Goal: Task Accomplishment & Management: Manage account settings

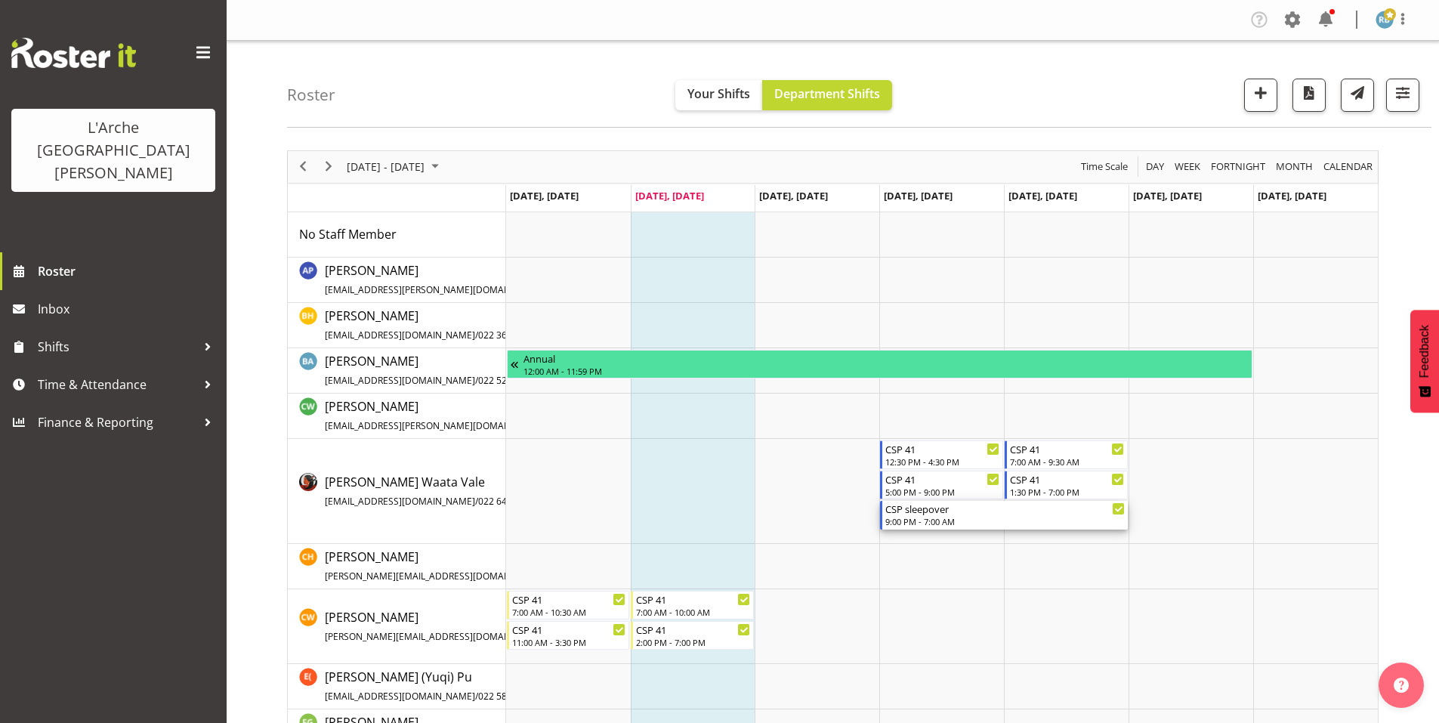
click at [1020, 507] on div "CSP sleepover" at bounding box center [1004, 508] width 239 height 15
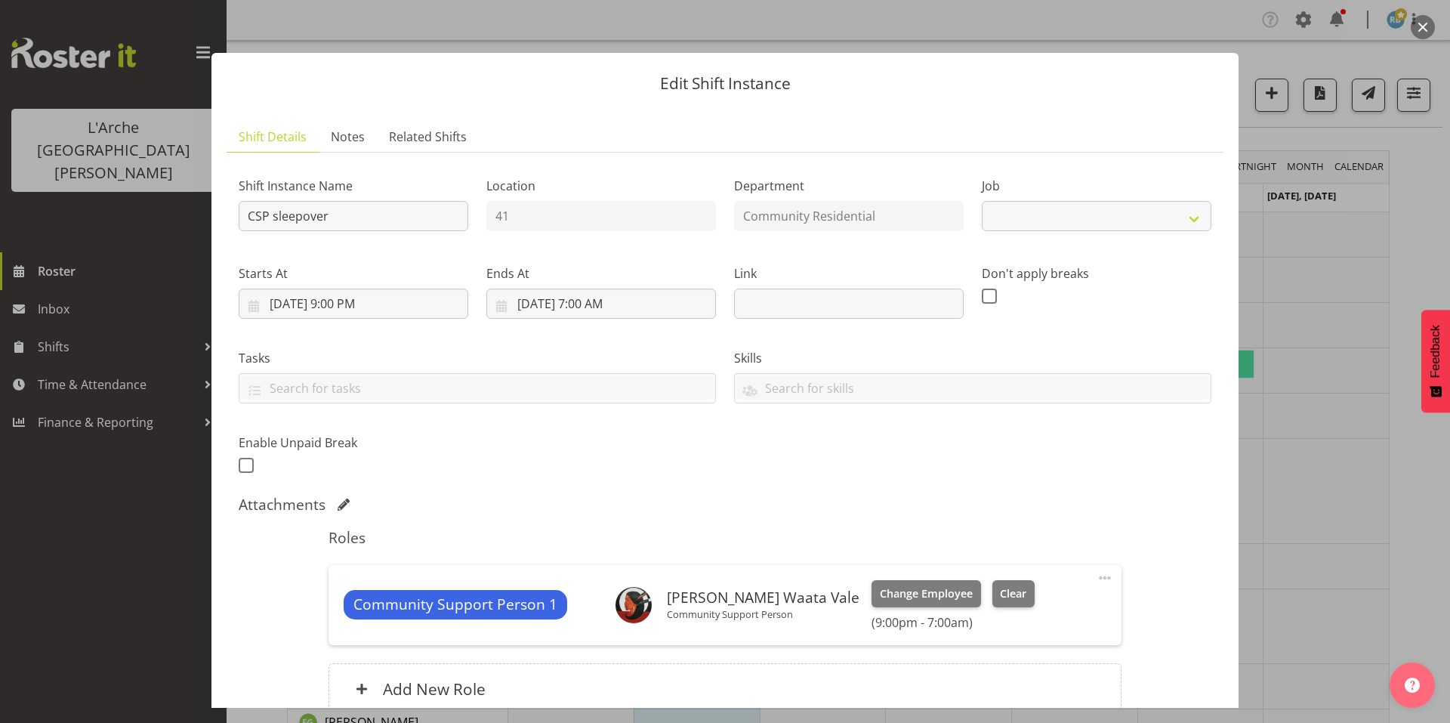
select select "2"
click at [1421, 82] on div at bounding box center [725, 361] width 1450 height 723
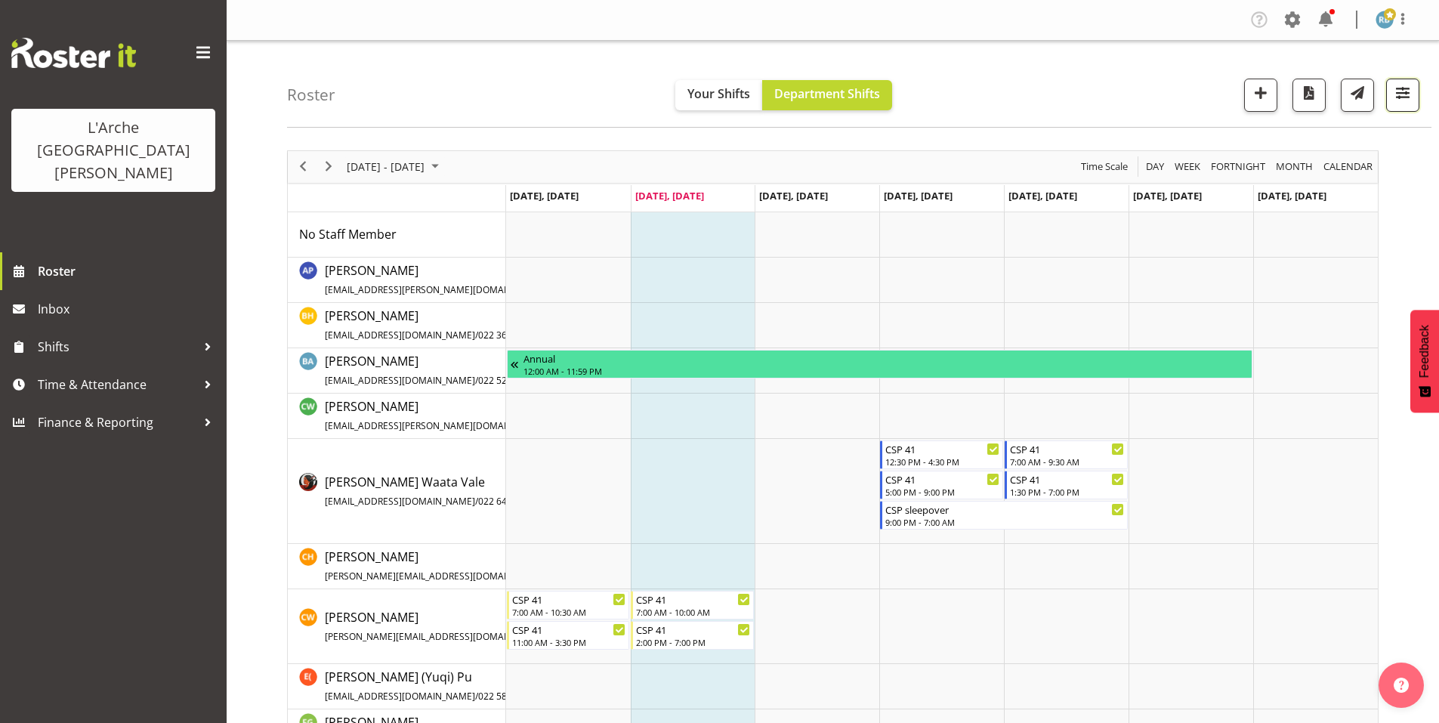
click at [1401, 87] on span "button" at bounding box center [1403, 93] width 20 height 20
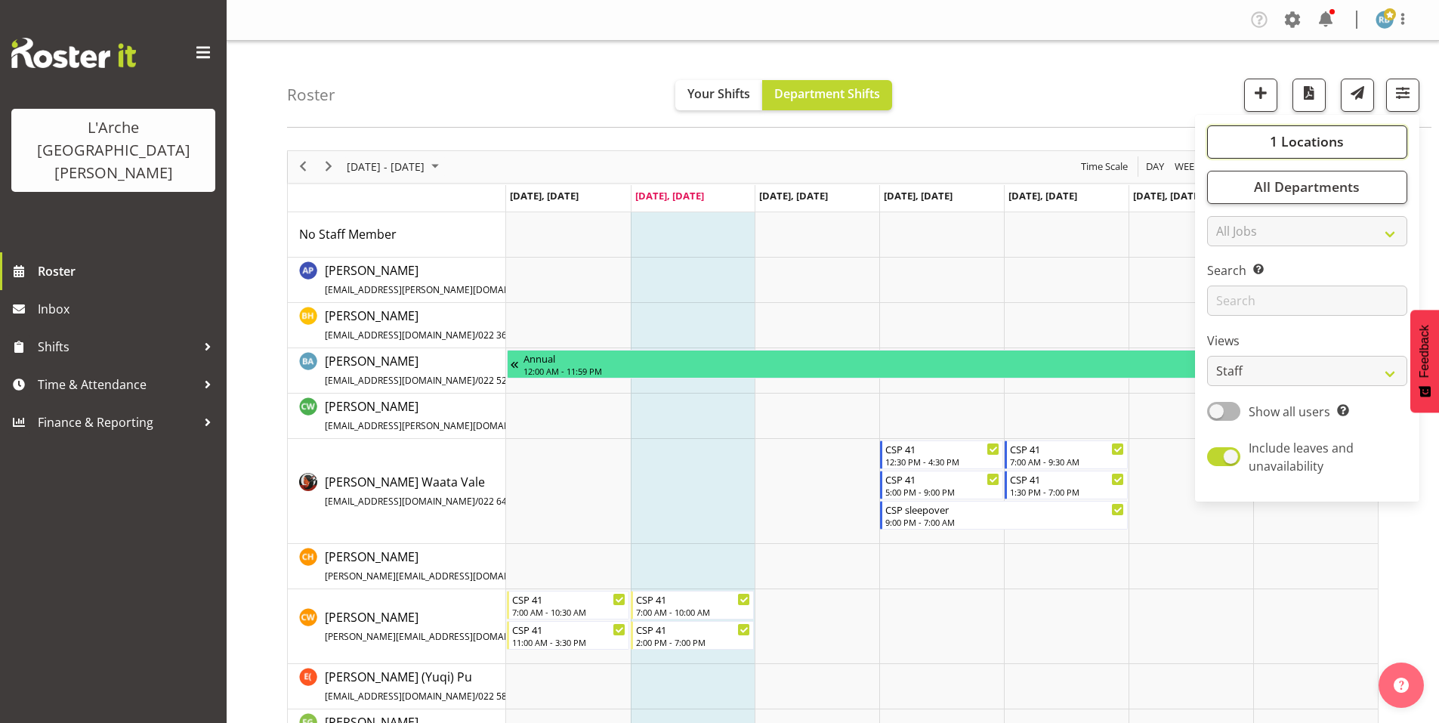
click at [1322, 132] on span "1 Locations" at bounding box center [1306, 141] width 74 height 18
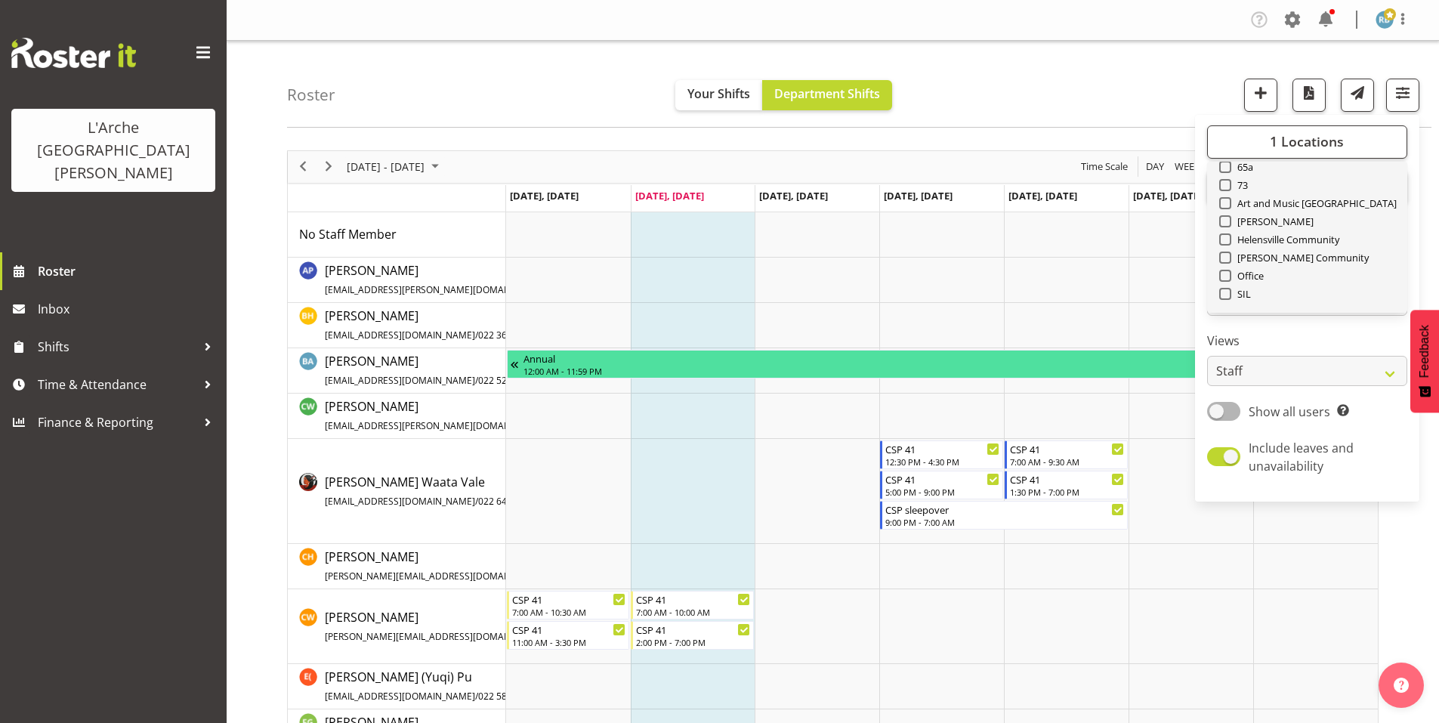
click at [1271, 322] on span "Select All" at bounding box center [1251, 329] width 48 height 14
checkbox input "true"
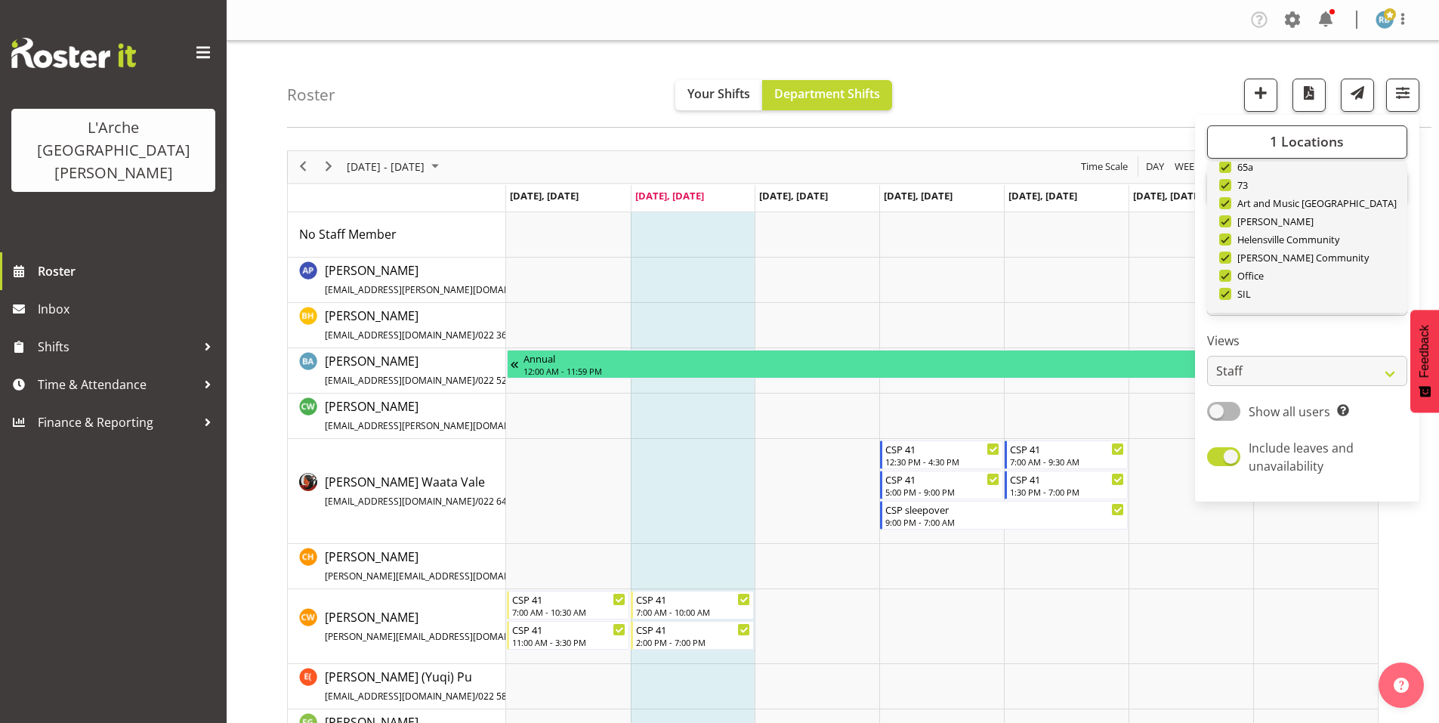
checkbox input "true"
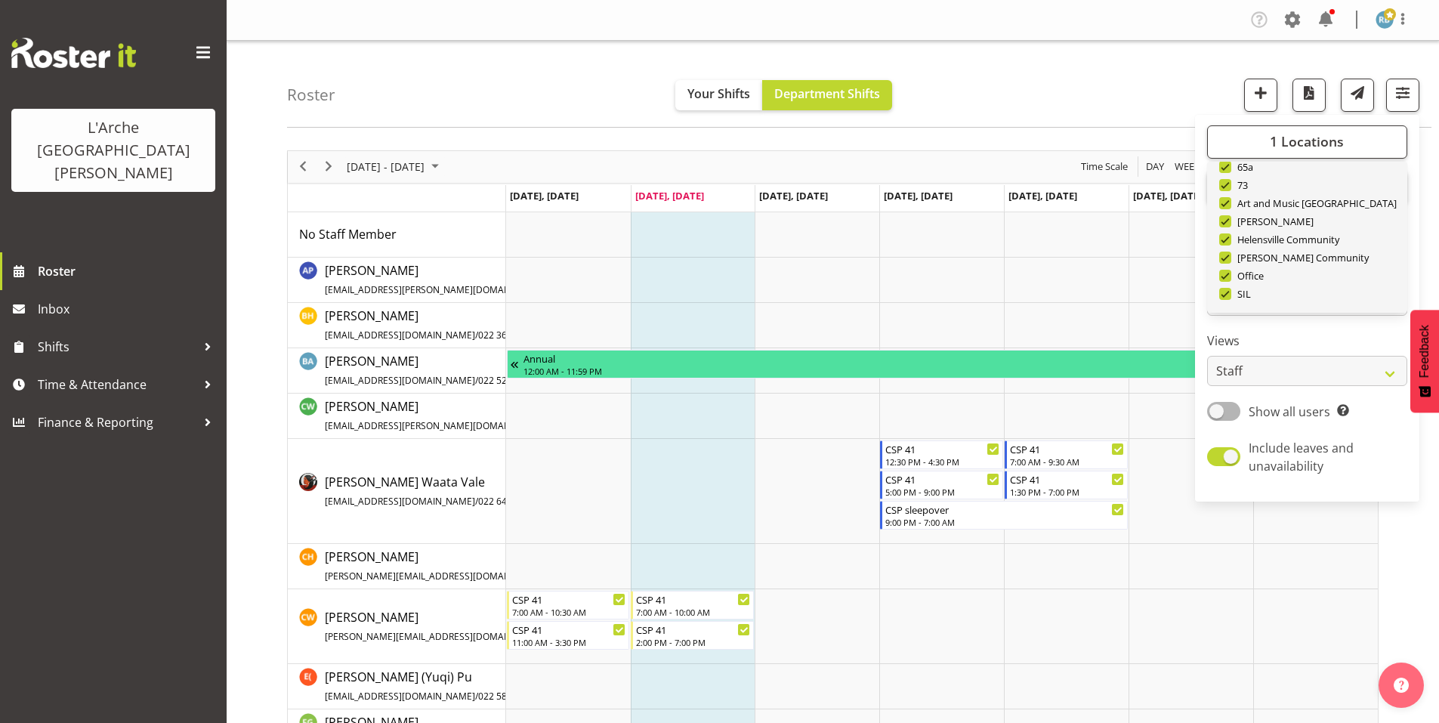
checkbox input "true"
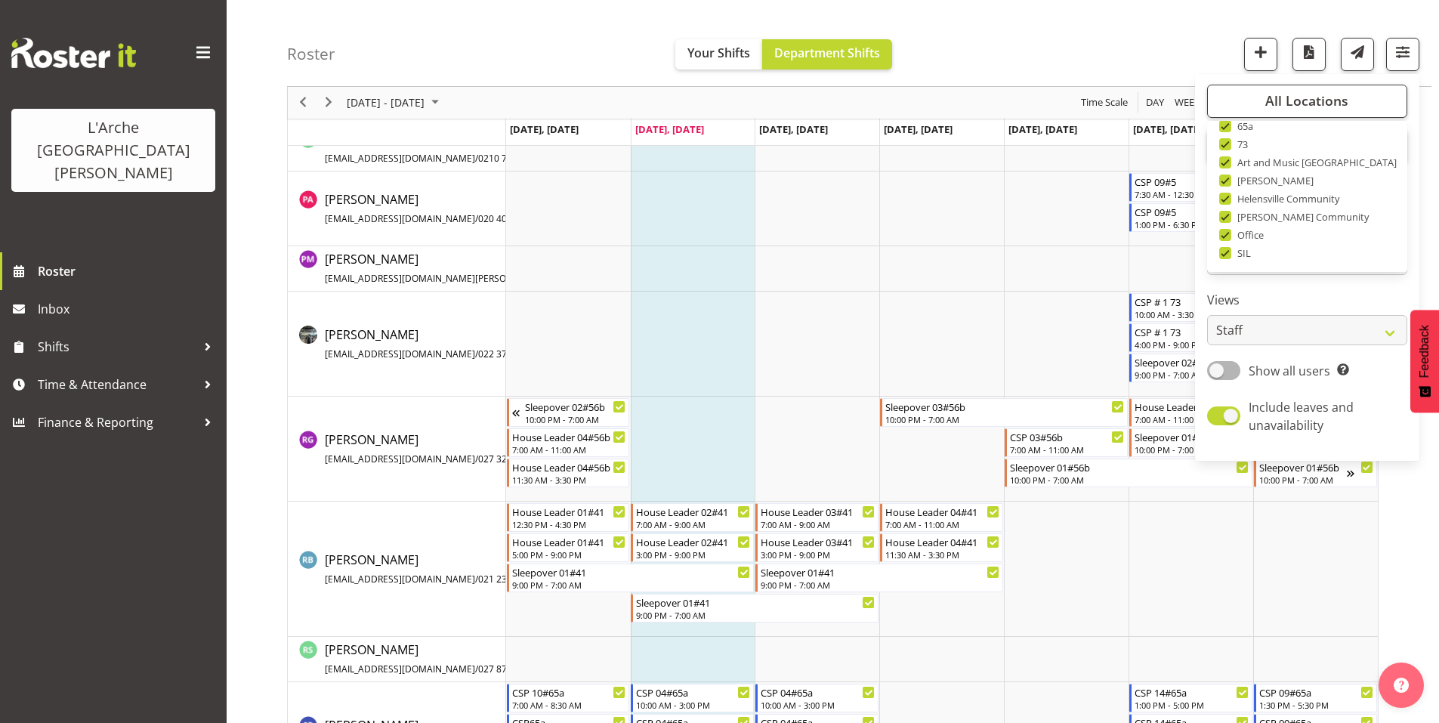
scroll to position [3562, 0]
